Goal: Task Accomplishment & Management: Use online tool/utility

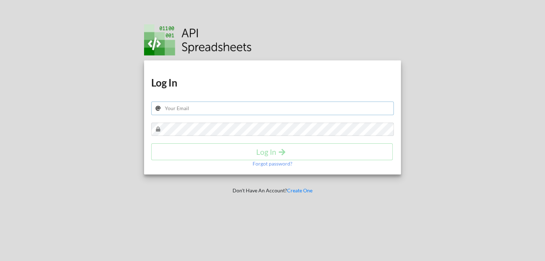
click at [221, 106] on input "text" at bounding box center [272, 109] width 243 height 14
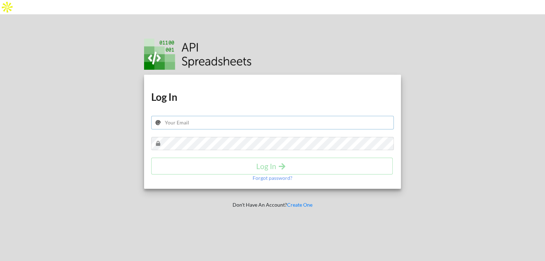
type input "[EMAIL_ADDRESS][PERSON_NAME][DOMAIN_NAME]"
click at [229, 162] on h4 "Log In" at bounding box center [272, 166] width 226 height 9
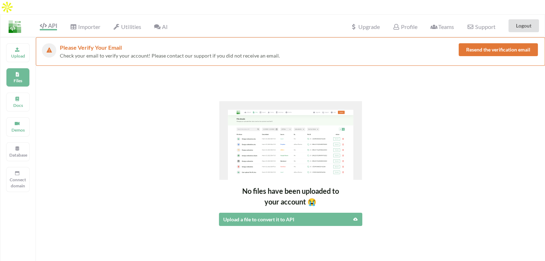
click at [476, 43] on button "Resend the verification email" at bounding box center [497, 49] width 79 height 13
click at [525, 19] on button "Logout" at bounding box center [523, 25] width 30 height 13
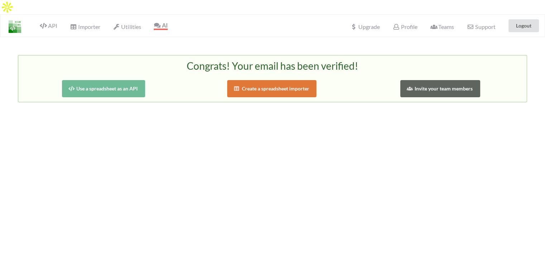
click at [21, 20] on img at bounding box center [15, 26] width 13 height 13
click at [19, 20] on img at bounding box center [15, 26] width 13 height 13
click at [49, 22] on span "API" at bounding box center [48, 26] width 17 height 9
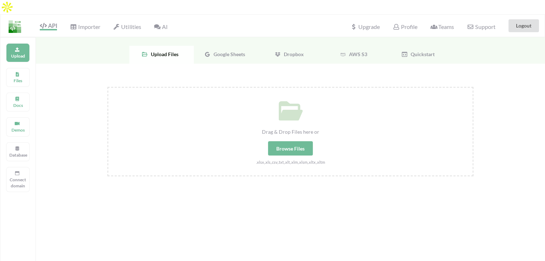
click at [228, 51] on span "Google Sheets" at bounding box center [228, 54] width 34 height 6
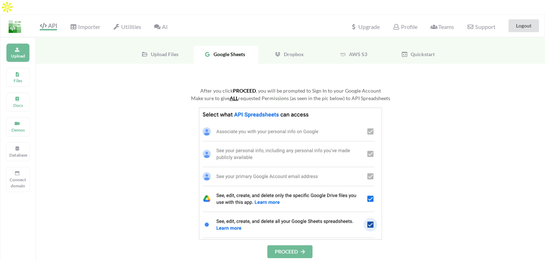
click at [301, 250] on icon at bounding box center [303, 252] width 6 height 4
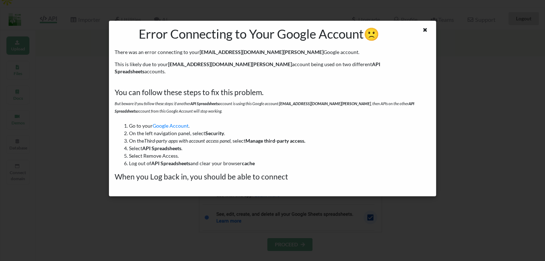
scroll to position [8, 0]
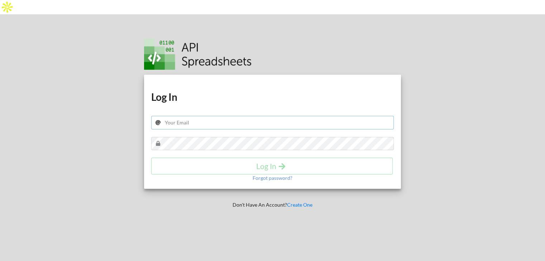
click at [317, 116] on input "text" at bounding box center [272, 123] width 243 height 14
type input "[EMAIL_ADDRESS][PERSON_NAME][DOMAIN_NAME]"
click at [246, 162] on h4 "Log In" at bounding box center [272, 166] width 226 height 9
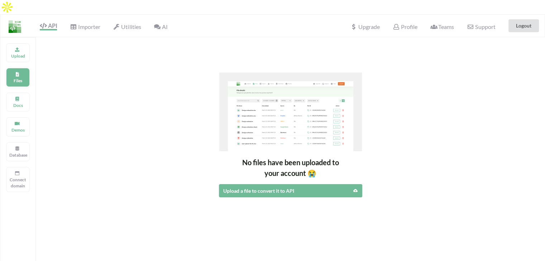
click at [21, 68] on div "Files" at bounding box center [18, 77] width 24 height 19
click at [19, 53] on p "Upload" at bounding box center [17, 56] width 17 height 6
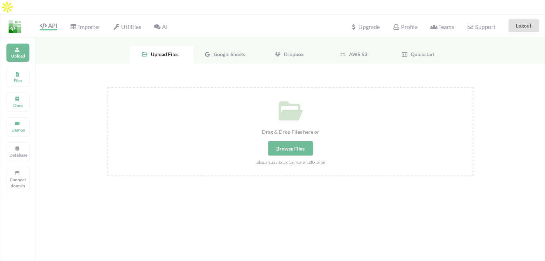
click at [206, 46] on div "Google Sheets" at bounding box center [226, 55] width 64 height 18
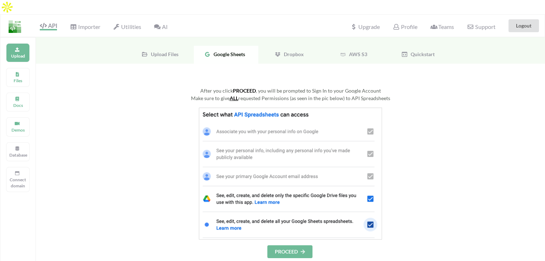
click at [287, 246] on button "PROCEED" at bounding box center [289, 252] width 45 height 13
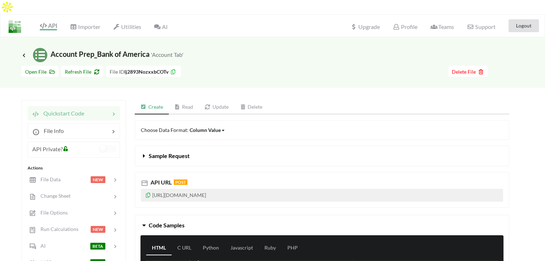
click at [190, 100] on link "Read" at bounding box center [184, 107] width 30 height 14
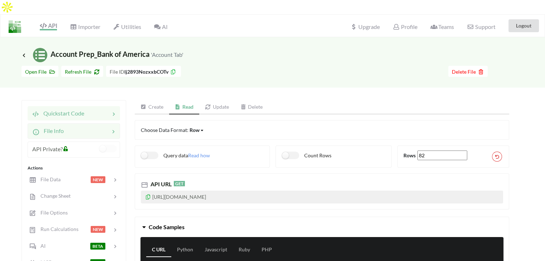
click at [111, 127] on icon at bounding box center [113, 131] width 7 height 8
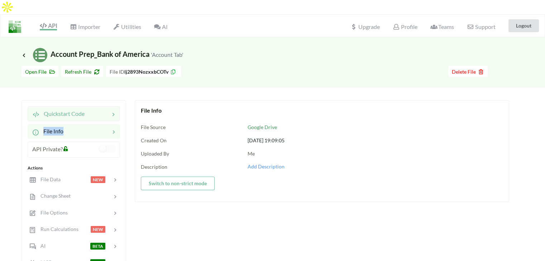
drag, startPoint x: 96, startPoint y: 107, endPoint x: 92, endPoint y: 102, distance: 6.6
click at [92, 102] on div "Quickstart Code File Info API Private? Actions File Data NEW Change Sheet File …" at bounding box center [73, 263] width 105 height 327
click at [92, 110] on div at bounding box center [97, 114] width 25 height 9
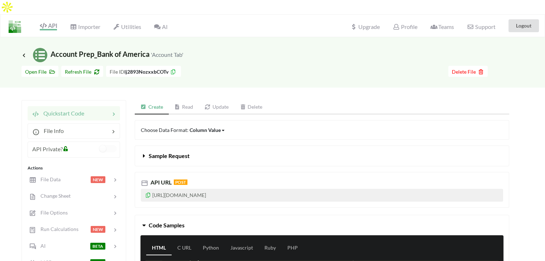
click at [192, 100] on link "Read" at bounding box center [184, 107] width 30 height 14
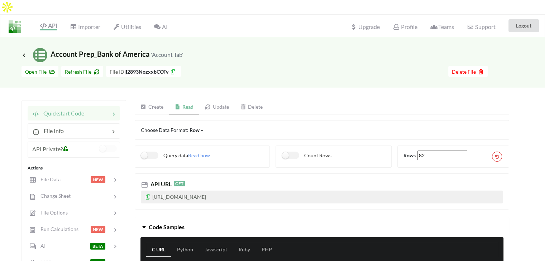
click at [64, 145] on icon at bounding box center [66, 147] width 6 height 5
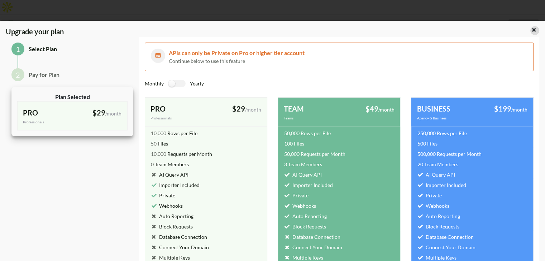
click at [532, 29] on icon at bounding box center [534, 28] width 6 height 5
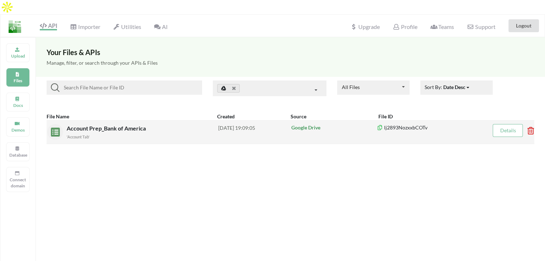
click at [107, 125] on span "Account Prep_Bank of America" at bounding box center [107, 128] width 81 height 7
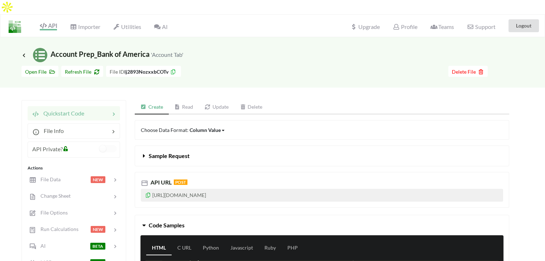
click at [179, 105] on icon at bounding box center [177, 107] width 6 height 5
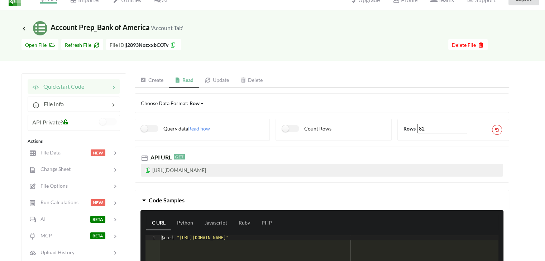
scroll to position [27, 0]
click at [149, 167] on icon at bounding box center [148, 169] width 6 height 5
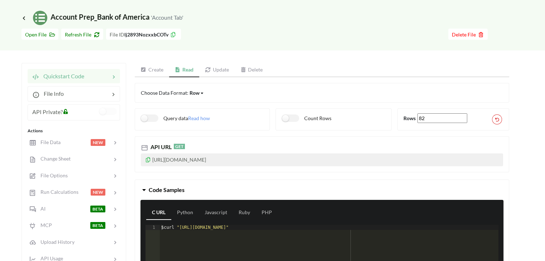
scroll to position [37, 0]
click at [153, 63] on link "Create" at bounding box center [152, 70] width 34 height 14
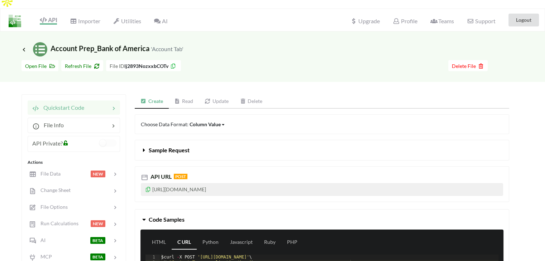
scroll to position [5, 0]
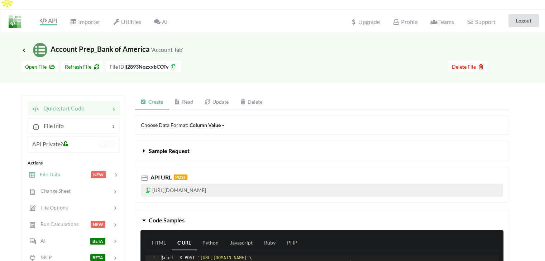
click at [72, 171] on div at bounding box center [75, 175] width 30 height 8
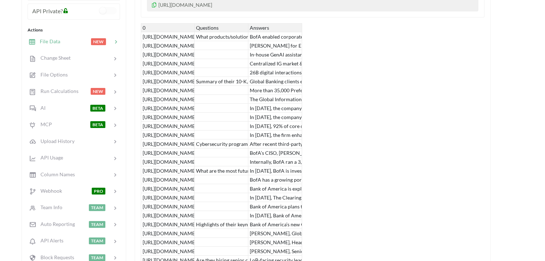
scroll to position [0, 0]
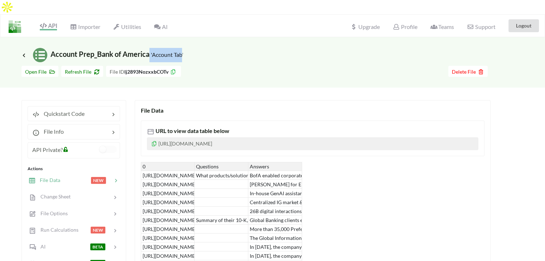
drag, startPoint x: 183, startPoint y: 39, endPoint x: 149, endPoint y: 33, distance: 34.1
click at [149, 48] on h3 "Icon Link Account Prep_Bank of America 'Account Tab'" at bounding box center [102, 55] width 162 height 14
